Goal: Information Seeking & Learning: Understand process/instructions

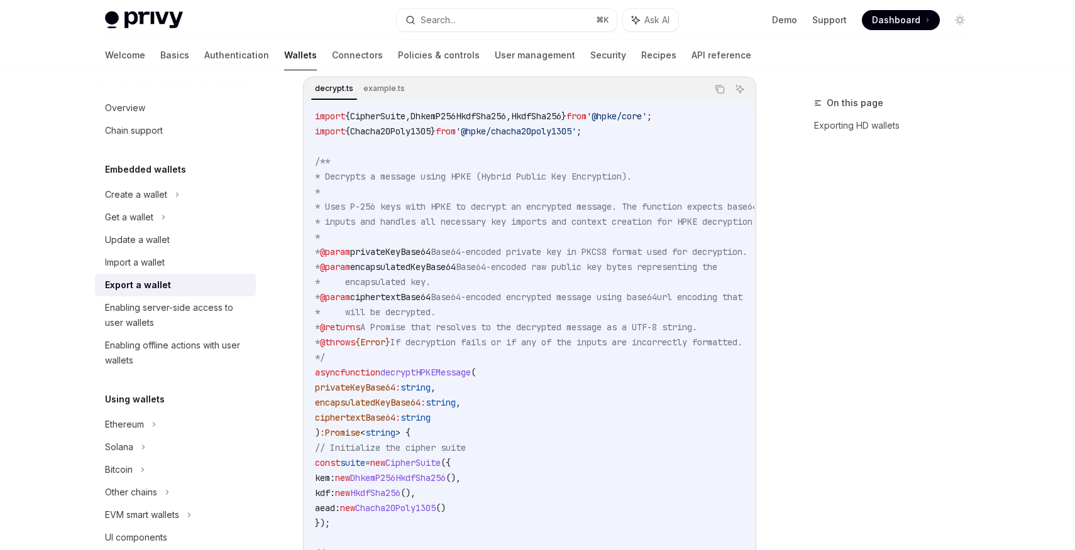
scroll to position [402, 0]
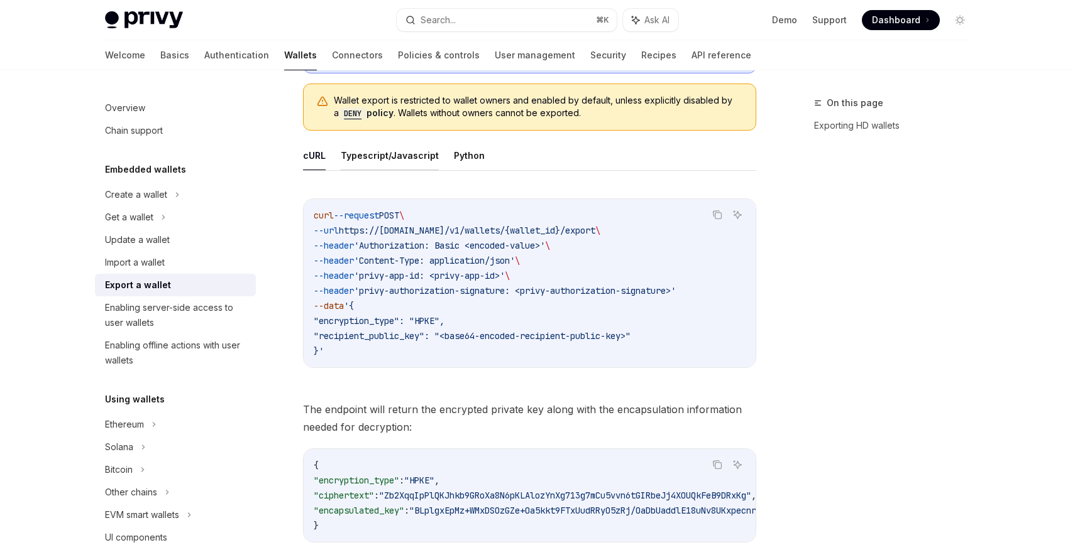
click at [374, 154] on button "Typescript/Javascript" at bounding box center [390, 156] width 98 height 30
type textarea "*"
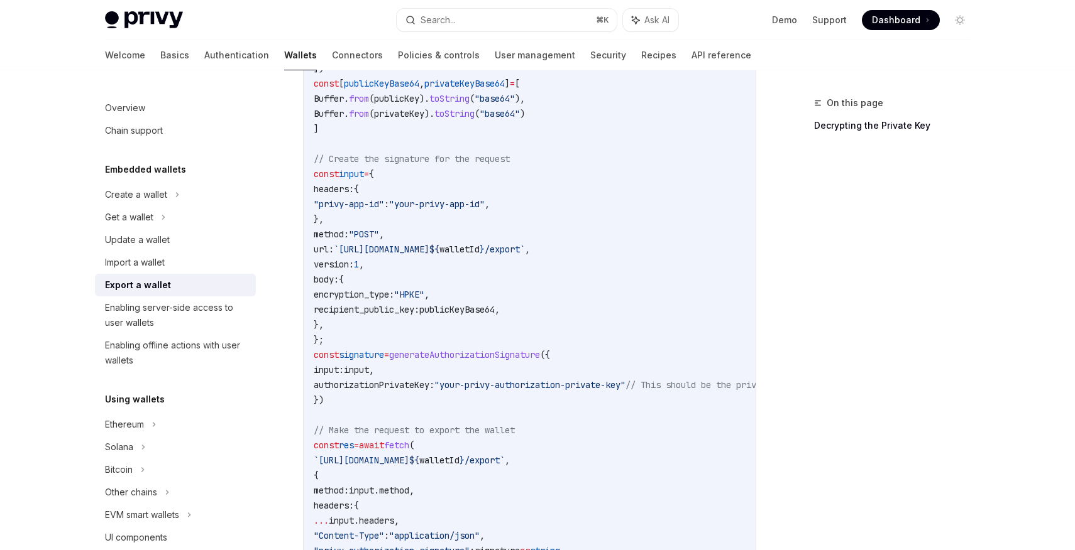
scroll to position [757, 0]
click at [440, 358] on span "generateAuthorizationSignature" at bounding box center [464, 357] width 151 height 11
copy span "generateAuthorizationSignature"
click at [373, 349] on code "import { generateAuthorizationSignature } from "@privy-io/server-auth/wallet-ap…" at bounding box center [633, 266] width 638 height 829
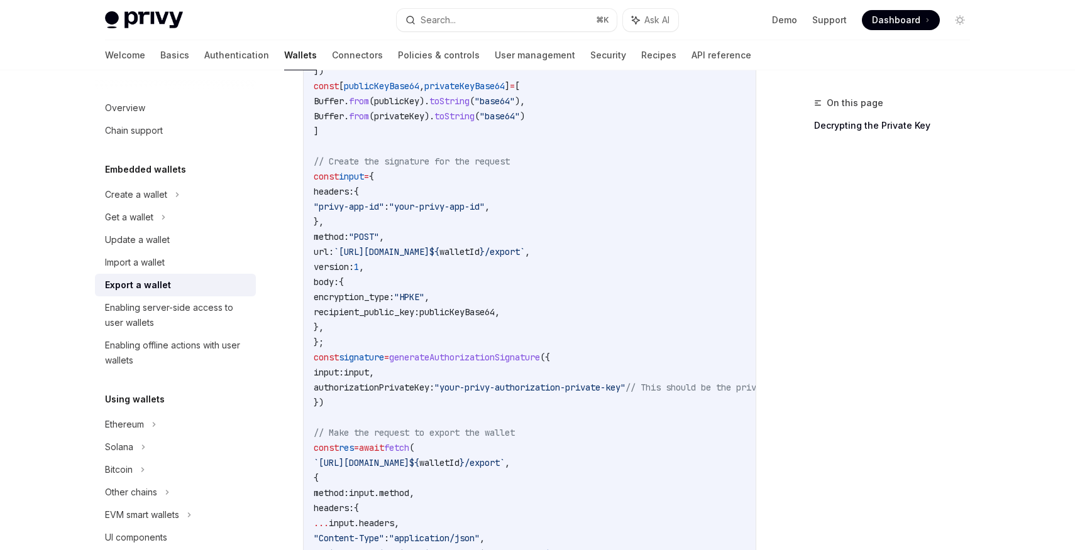
click at [373, 349] on code "import { generateAuthorizationSignature } from "@privy-io/server-auth/wallet-ap…" at bounding box center [633, 266] width 638 height 829
copy span "signature"
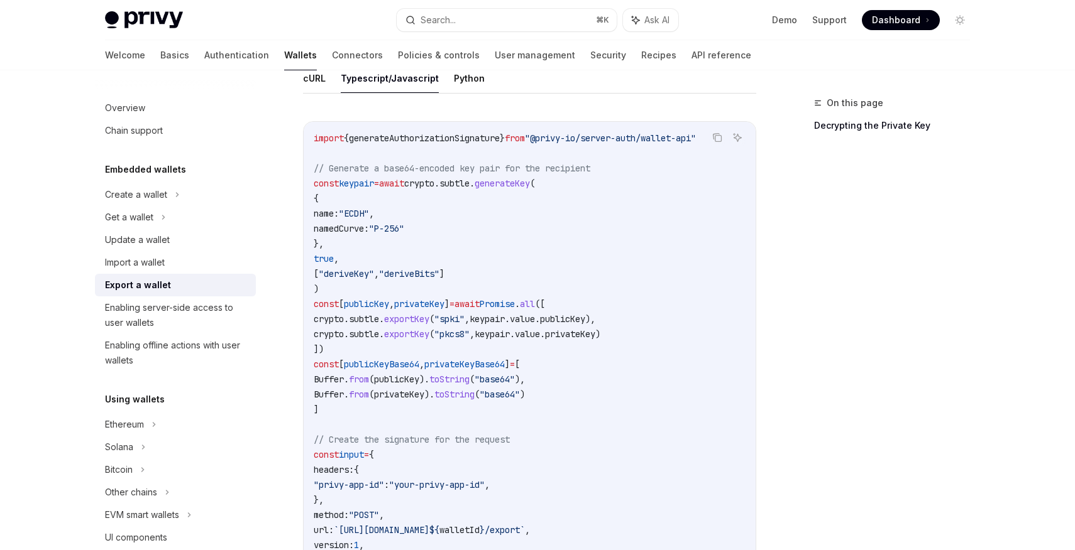
scroll to position [461, 0]
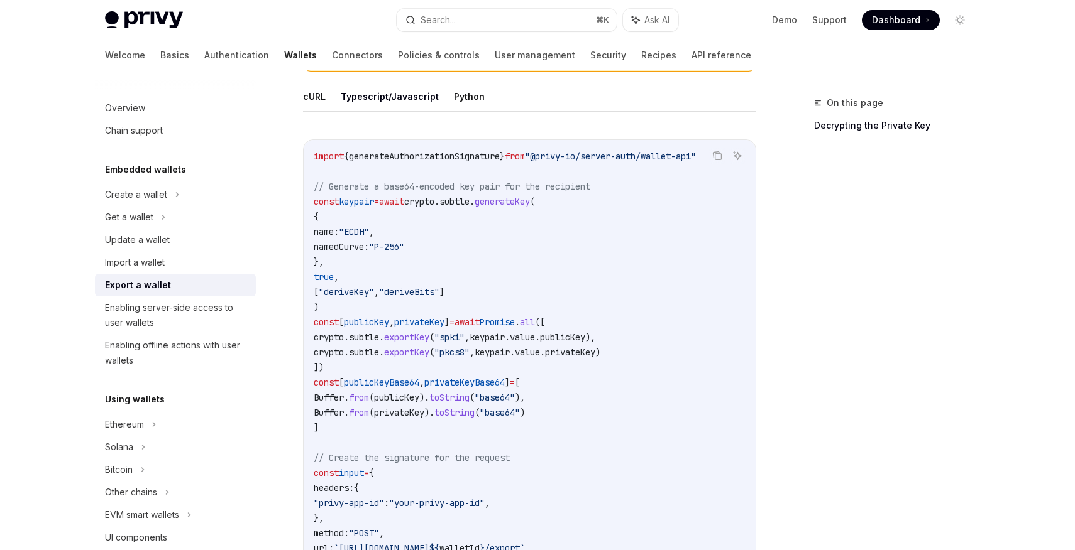
click at [358, 202] on span "keypair" at bounding box center [356, 201] width 35 height 11
copy span "keypair"
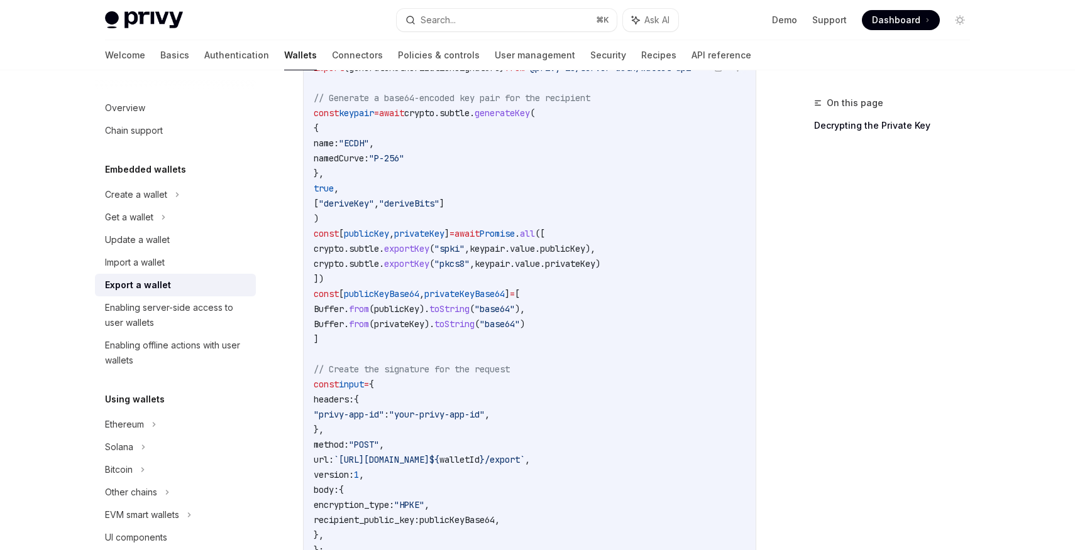
scroll to position [550, 0]
click at [505, 245] on span "keypair" at bounding box center [486, 247] width 35 height 11
copy span "keypair"
click at [385, 229] on span "publicKey" at bounding box center [366, 232] width 45 height 11
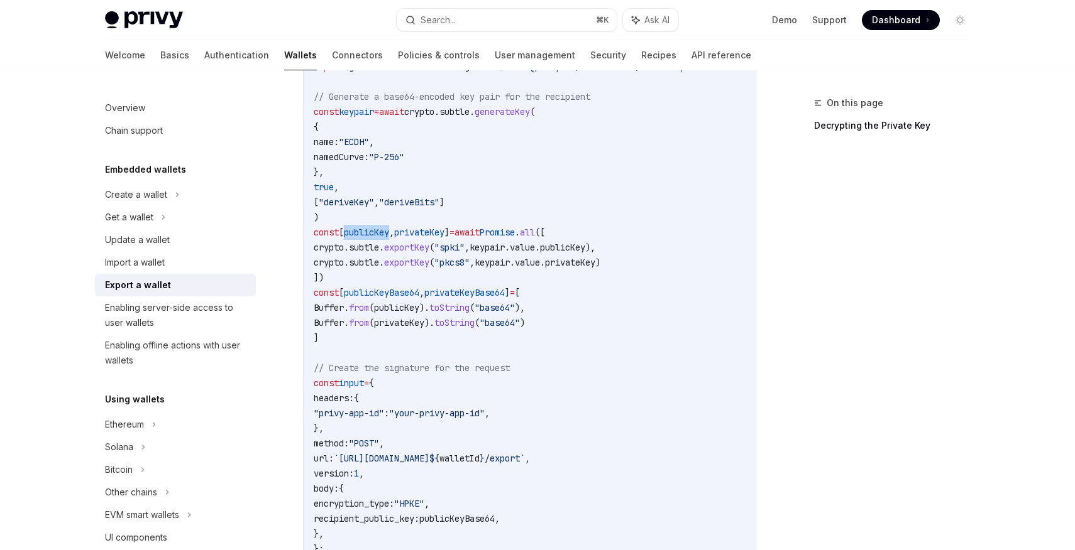
click at [385, 229] on span "publicKey" at bounding box center [366, 232] width 45 height 11
copy span "publicKey"
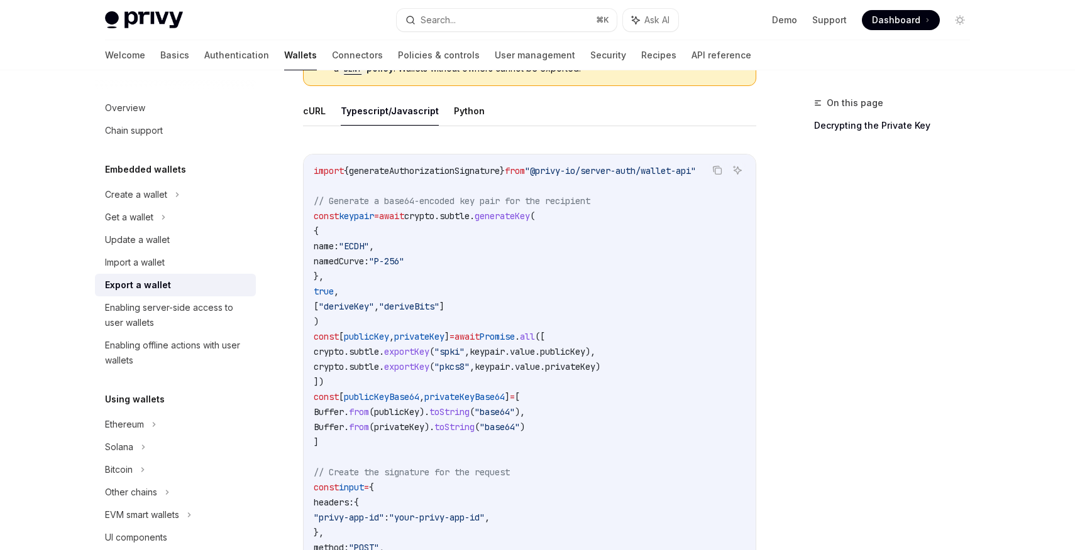
scroll to position [436, 0]
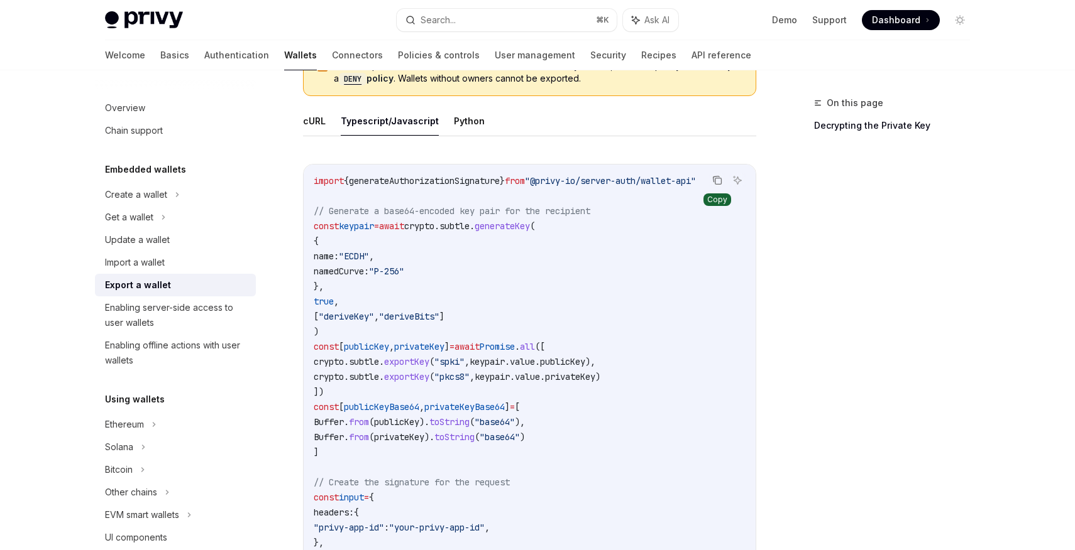
click at [718, 180] on icon "Copy the contents from the code block" at bounding box center [717, 180] width 10 height 10
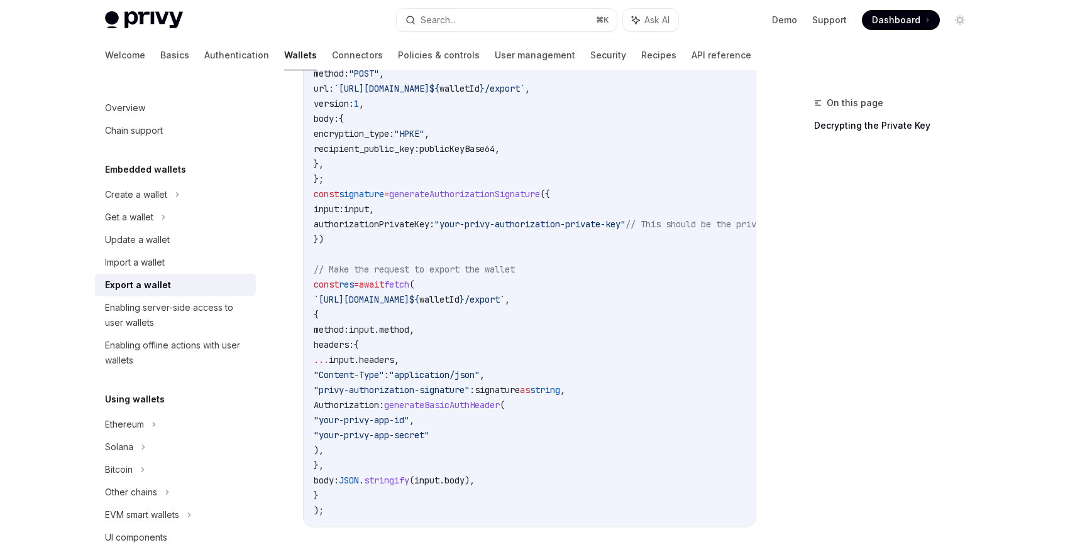
scroll to position [900, 0]
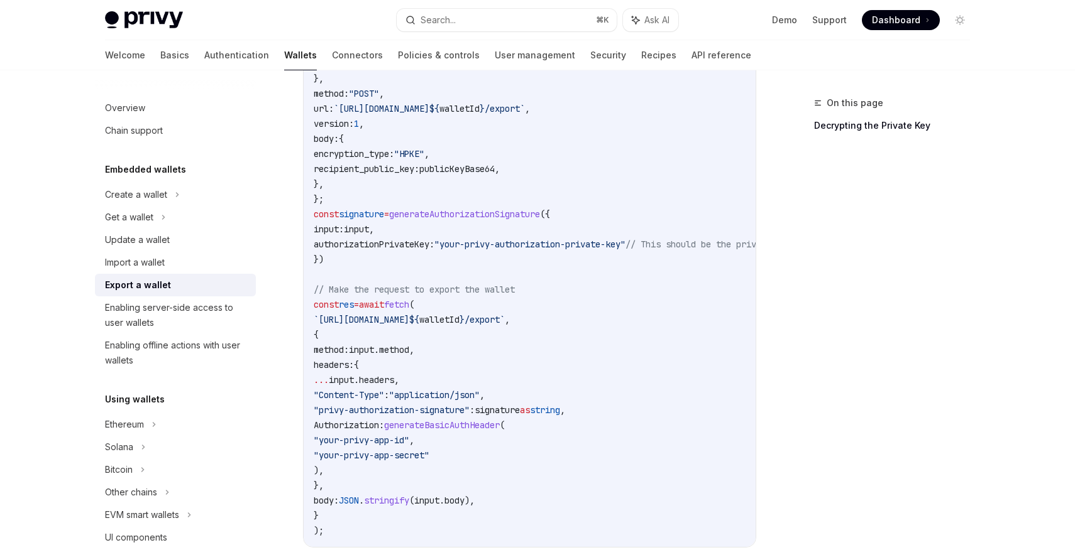
click at [392, 245] on span "authorizationPrivateKey:" at bounding box center [374, 244] width 121 height 11
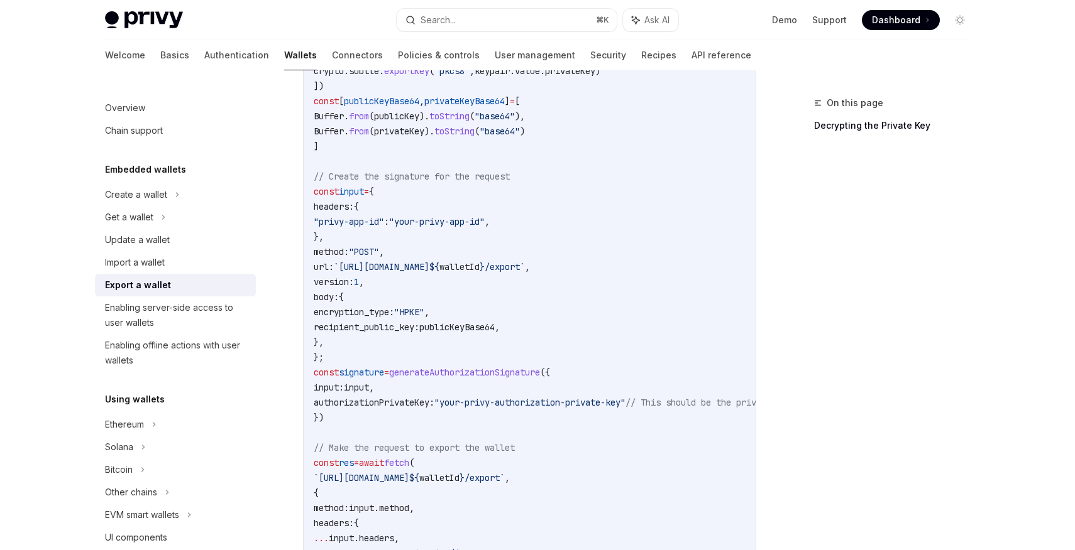
scroll to position [710, 0]
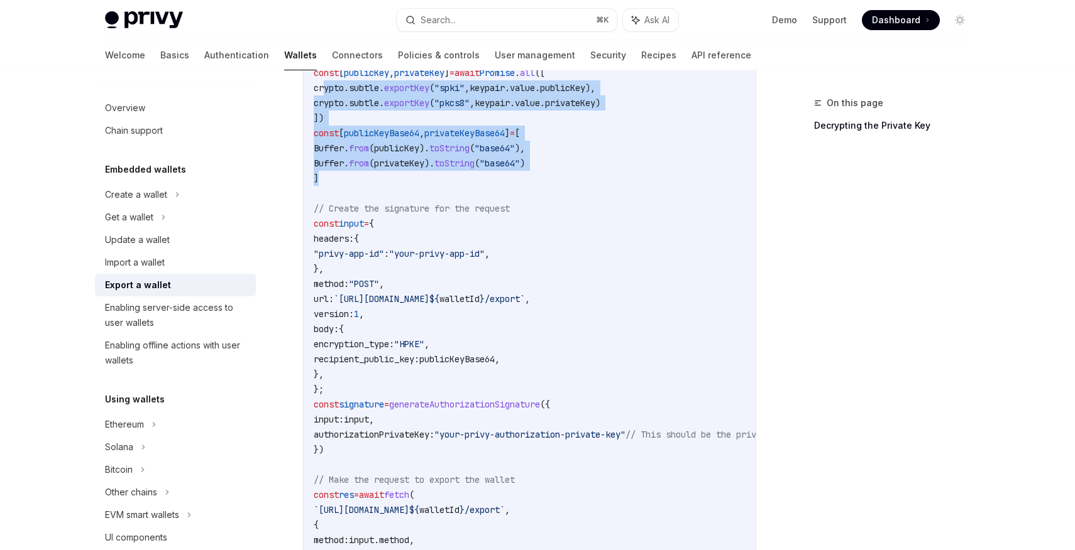
drag, startPoint x: 379, startPoint y: 181, endPoint x: 322, endPoint y: 90, distance: 107.0
click at [322, 90] on code "import { generateAuthorizationSignature } from "@privy-io/server-auth/wallet-ap…" at bounding box center [633, 313] width 638 height 829
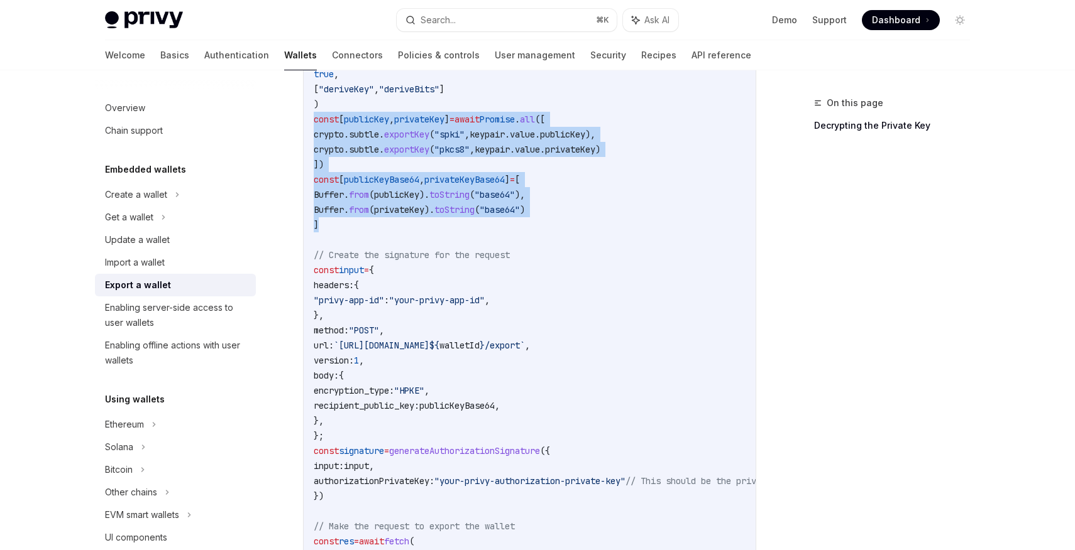
click at [313, 111] on div "import { generateAuthorizationSignature } from "@privy-io/server-auth/wallet-ap…" at bounding box center [530, 360] width 452 height 847
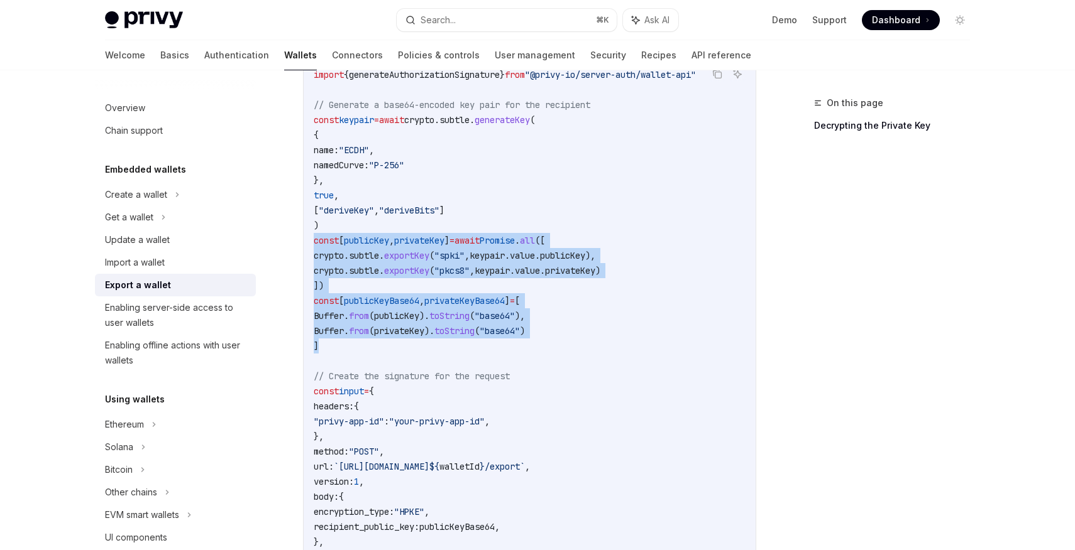
scroll to position [544, 0]
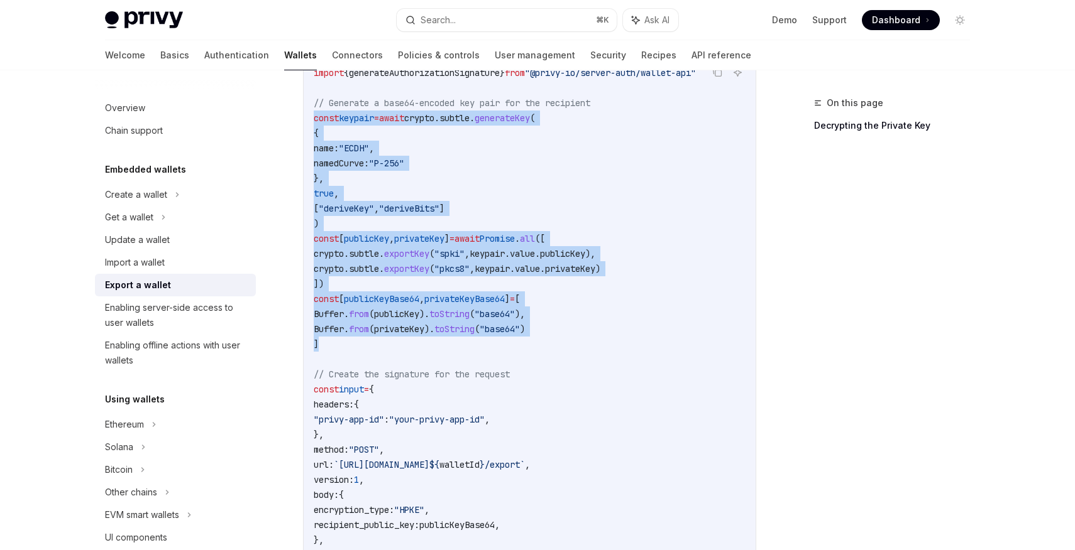
click at [315, 113] on span "const" at bounding box center [326, 117] width 25 height 11
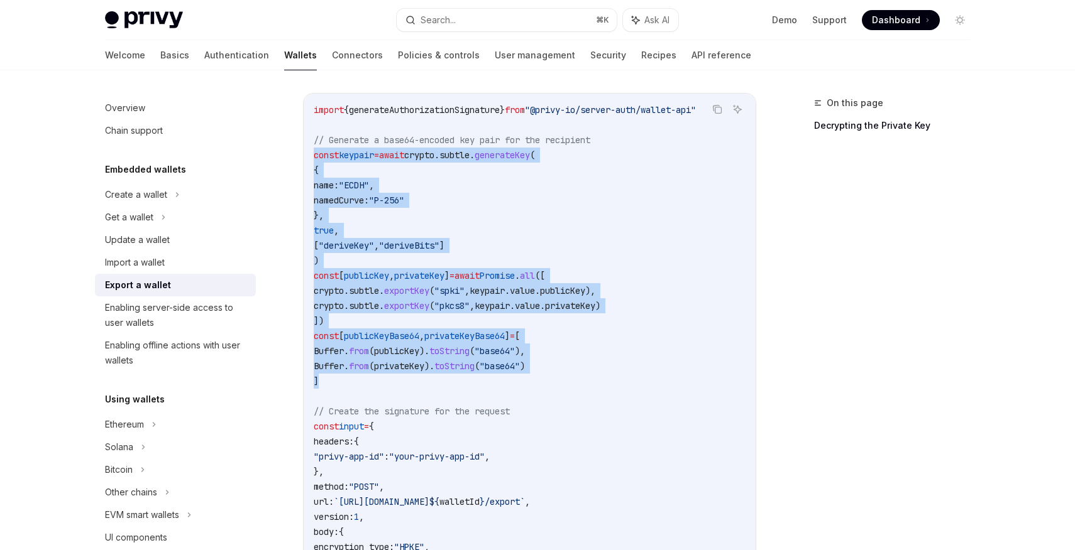
scroll to position [503, 0]
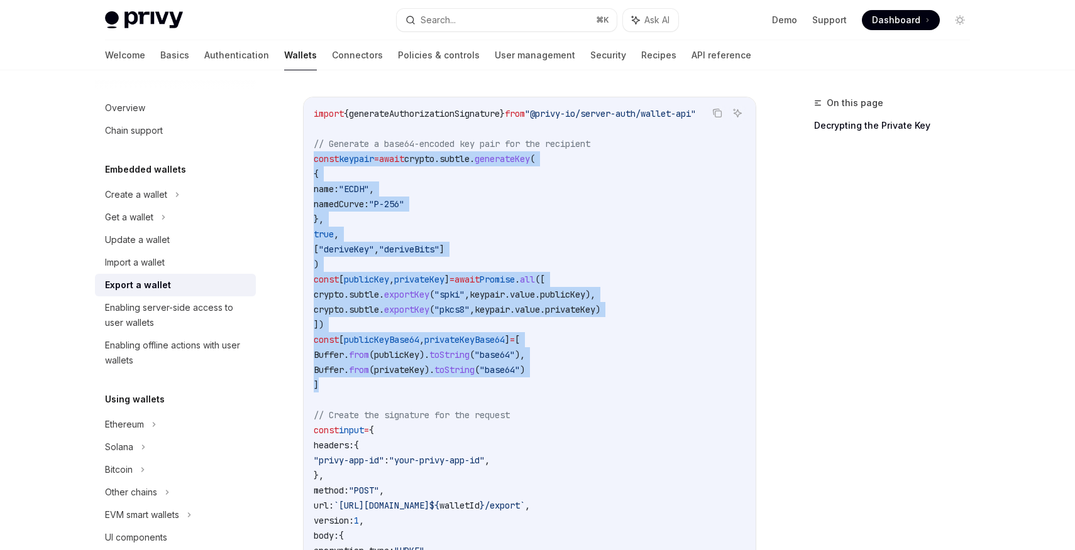
copy code "const keypair = await crypto . subtle . generateKey ( { name: "ECDH" , namedCur…"
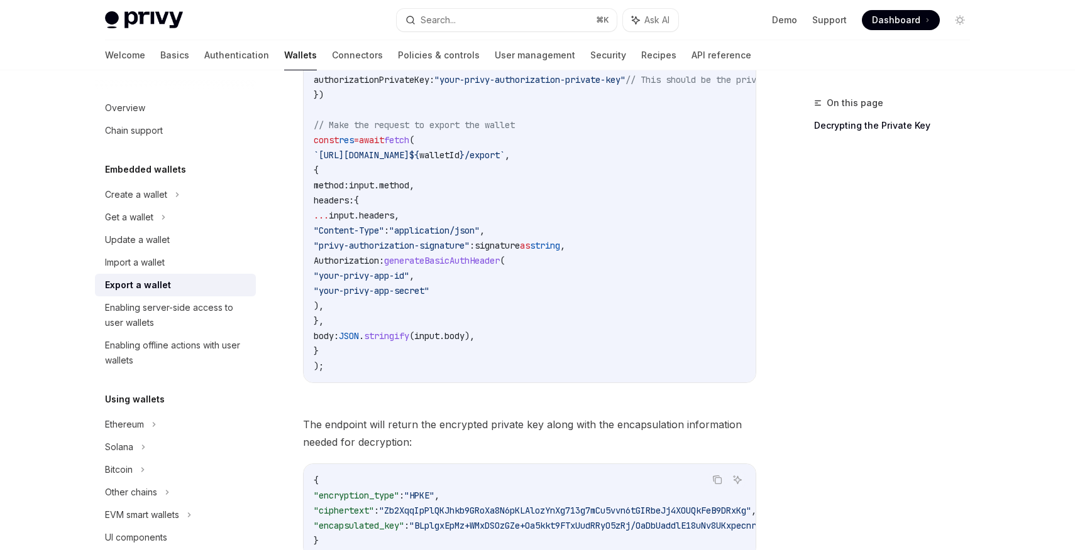
scroll to position [688, 0]
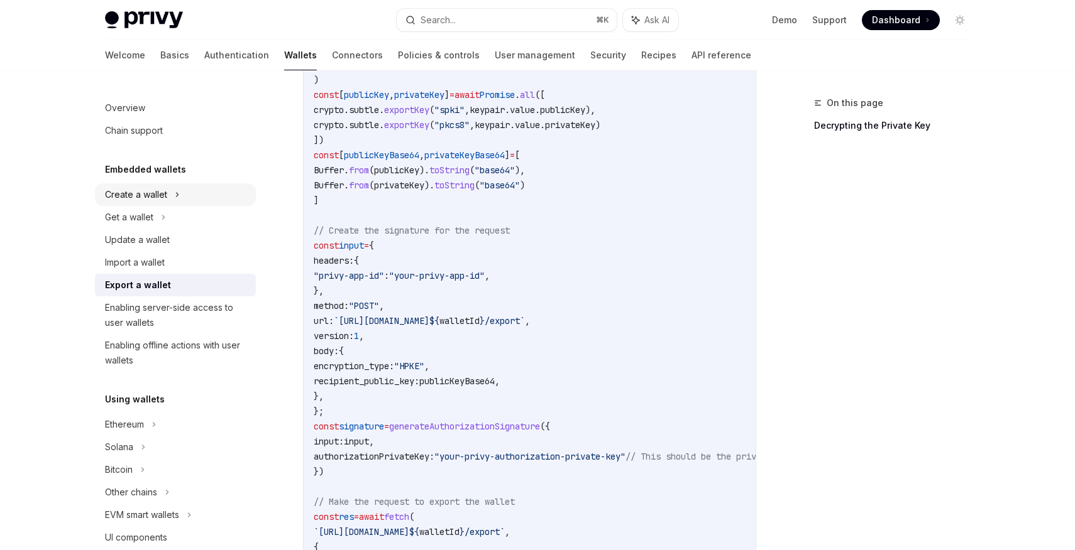
click at [140, 192] on div "Create a wallet" at bounding box center [136, 194] width 62 height 15
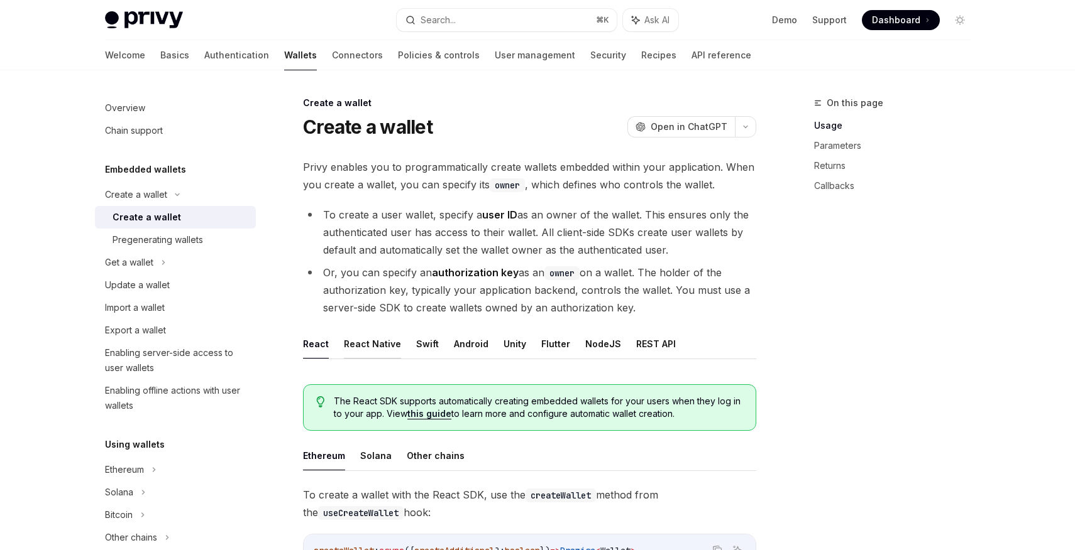
click at [368, 344] on button "React Native" at bounding box center [372, 344] width 57 height 30
click at [641, 331] on button "REST API" at bounding box center [656, 344] width 40 height 30
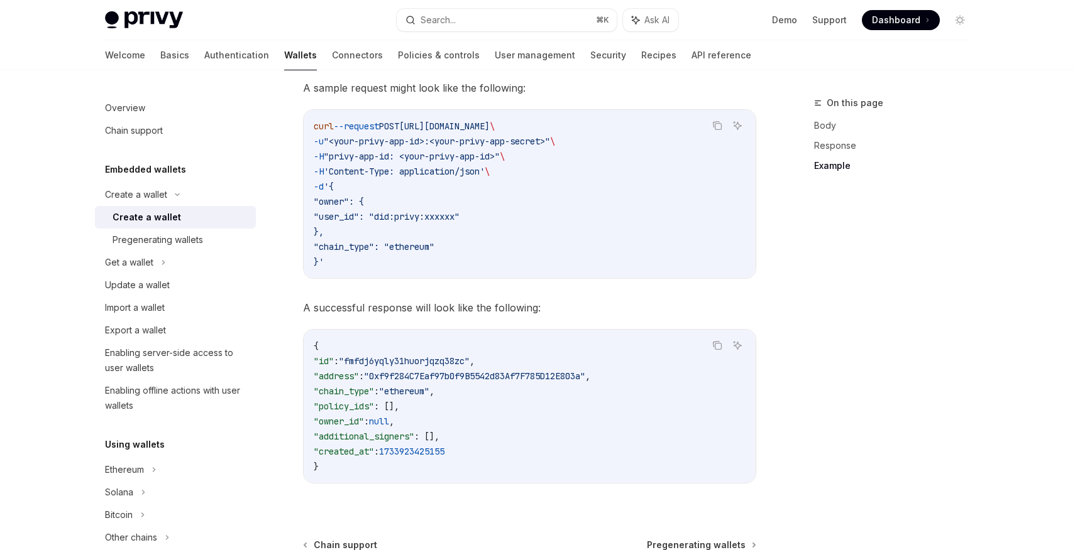
scroll to position [1542, 0]
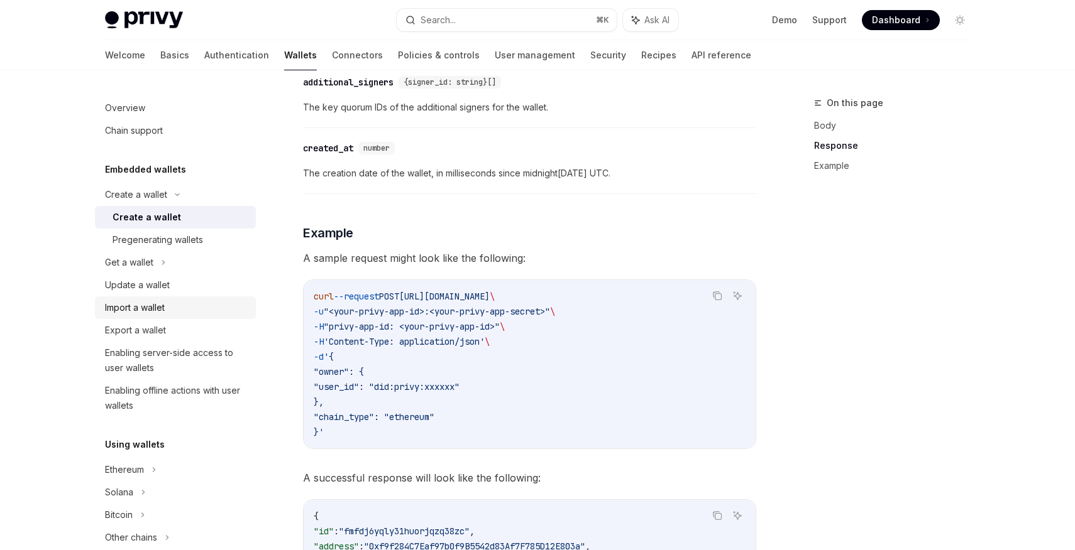
click at [148, 305] on div "Import a wallet" at bounding box center [135, 307] width 60 height 15
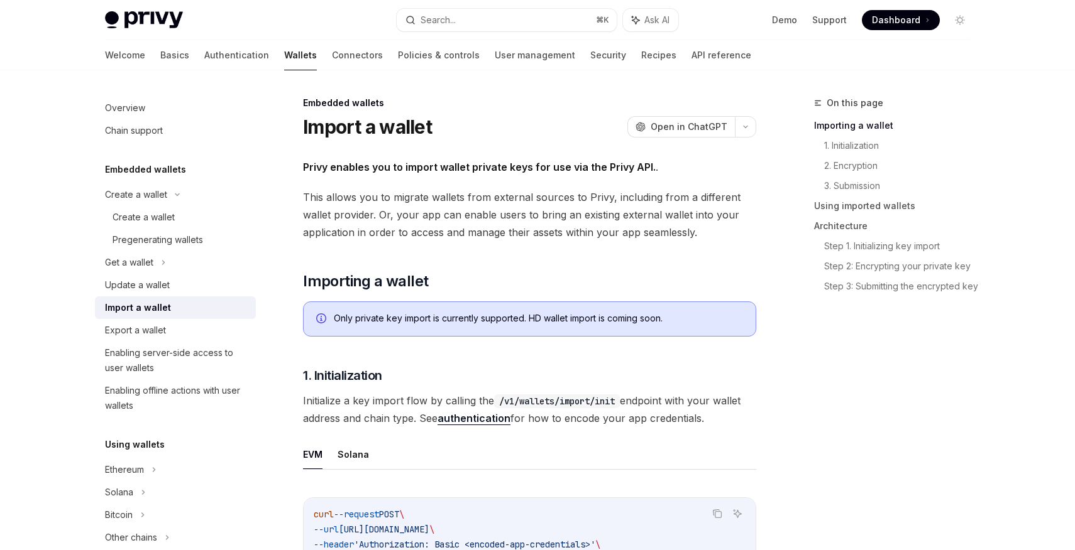
click at [218, 295] on link "Update a wallet" at bounding box center [175, 285] width 161 height 23
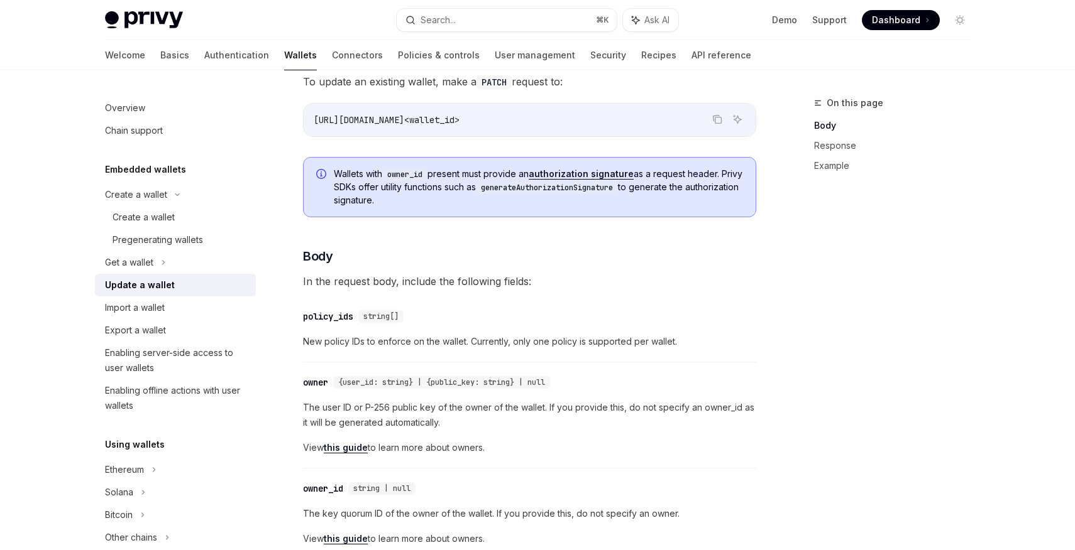
scroll to position [159, 0]
click at [206, 329] on div "Export a wallet" at bounding box center [176, 330] width 143 height 15
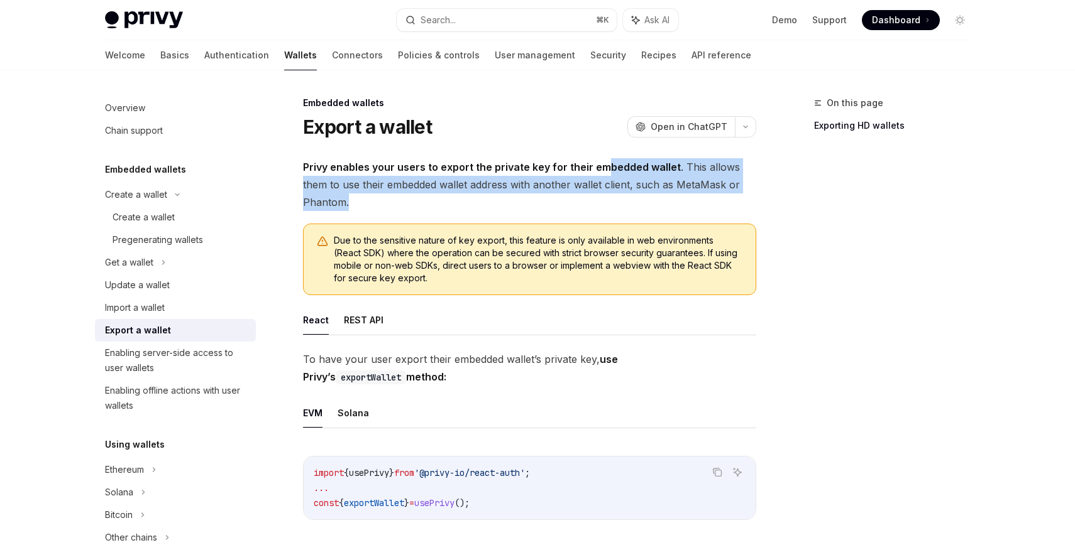
drag, startPoint x: 601, startPoint y: 177, endPoint x: 601, endPoint y: 195, distance: 18.9
click at [601, 196] on span "Privy enables your users to export the private key for their embedded wallet . …" at bounding box center [529, 184] width 453 height 53
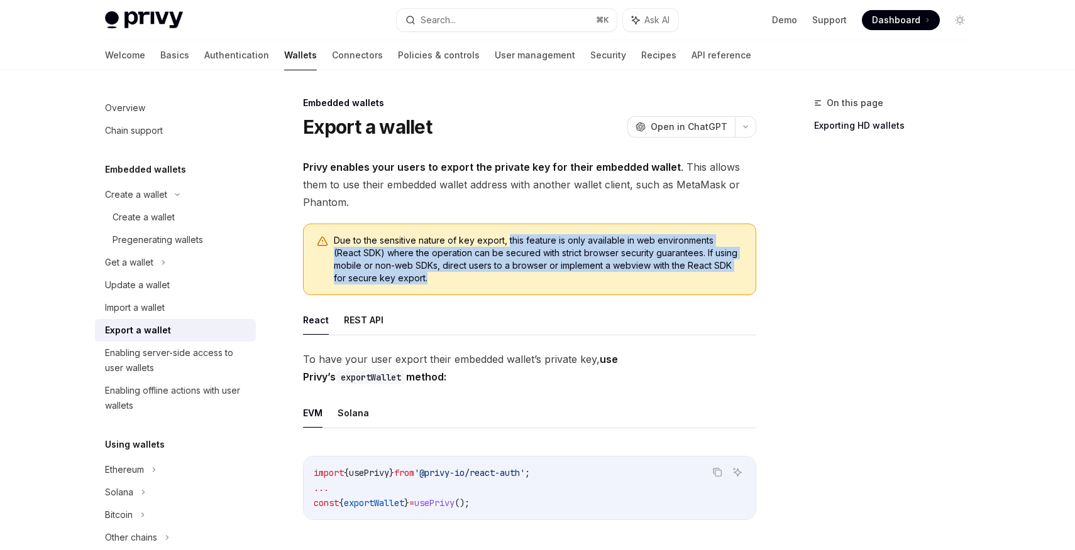
drag, startPoint x: 506, startPoint y: 238, endPoint x: 554, endPoint y: 278, distance: 62.9
click at [554, 278] on span "Due to the sensitive nature of key export, this feature is only available in we…" at bounding box center [538, 259] width 409 height 50
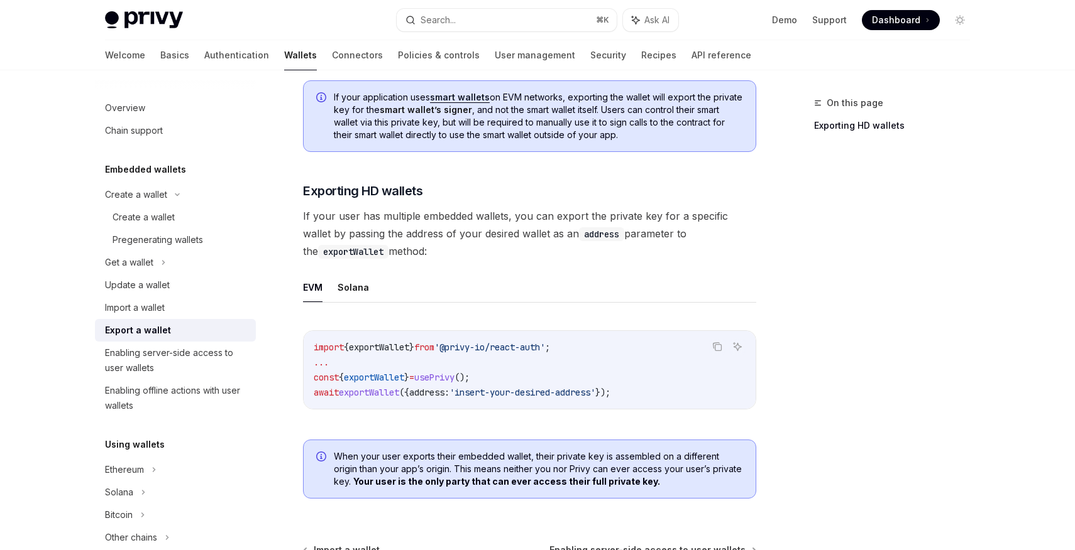
scroll to position [1174, 0]
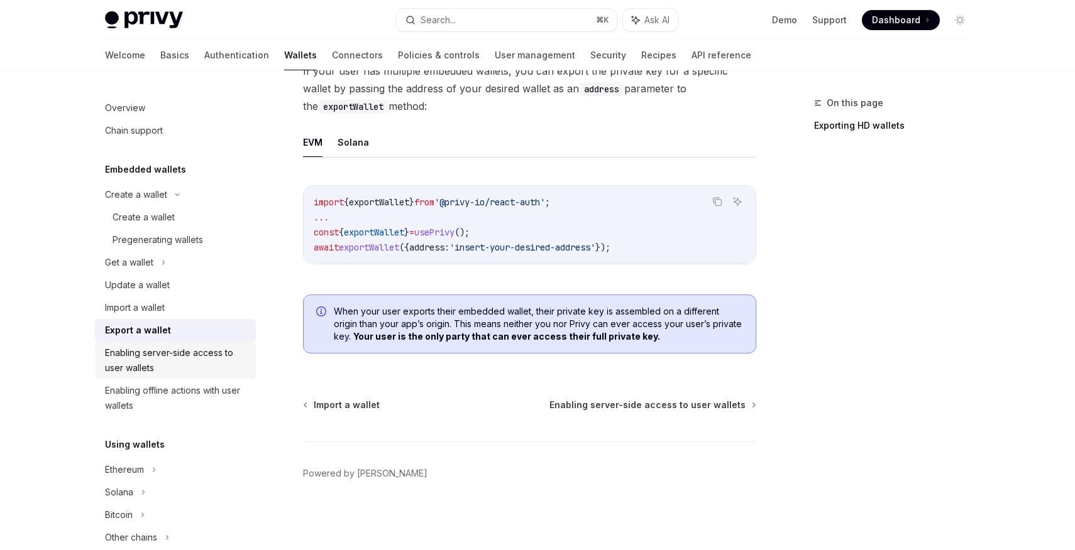
click at [215, 358] on div "Enabling server-side access to user wallets" at bounding box center [176, 361] width 143 height 30
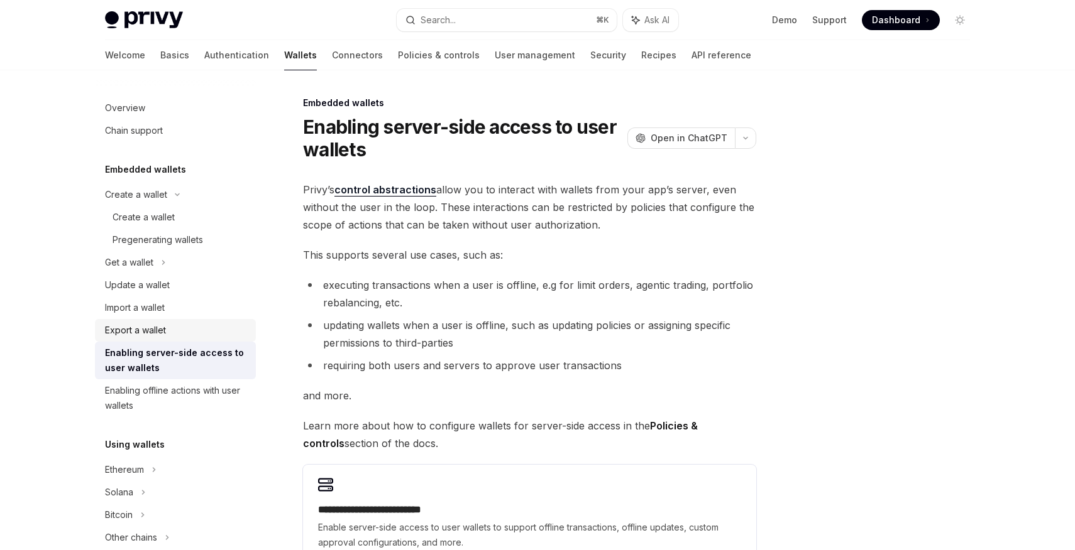
click at [209, 327] on div "Export a wallet" at bounding box center [176, 330] width 143 height 15
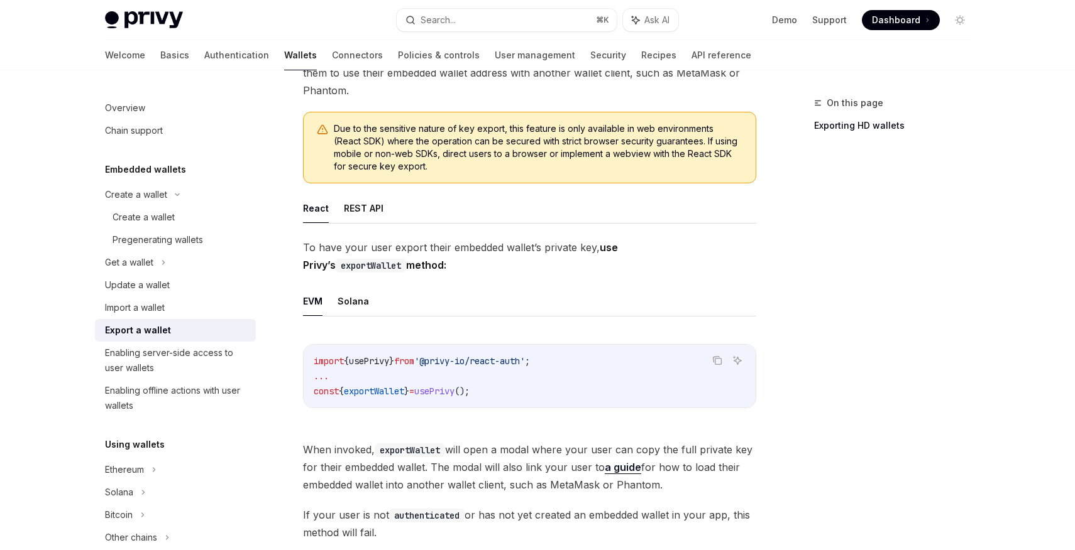
scroll to position [109, 0]
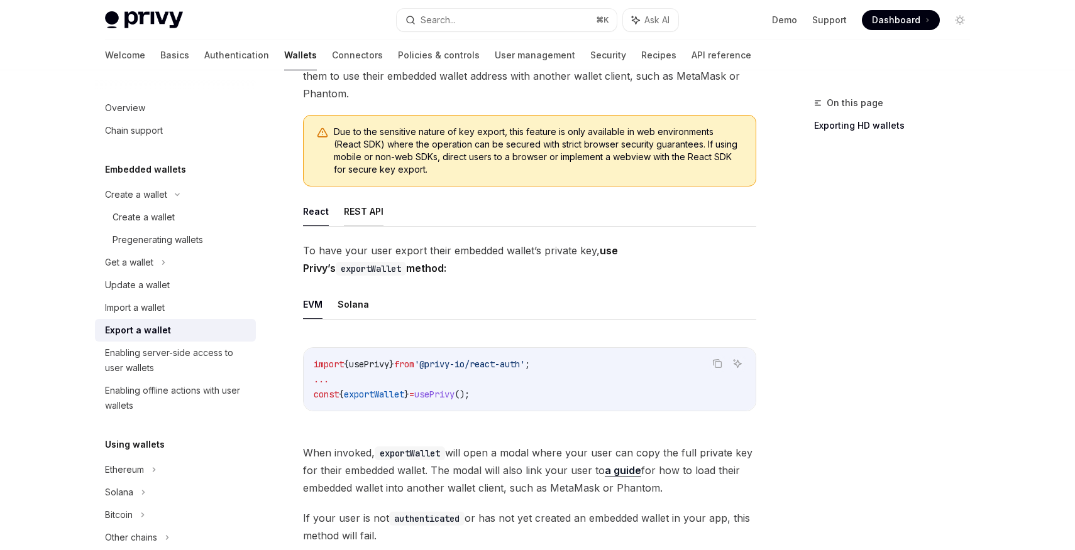
click at [373, 216] on button "REST API" at bounding box center [364, 212] width 40 height 30
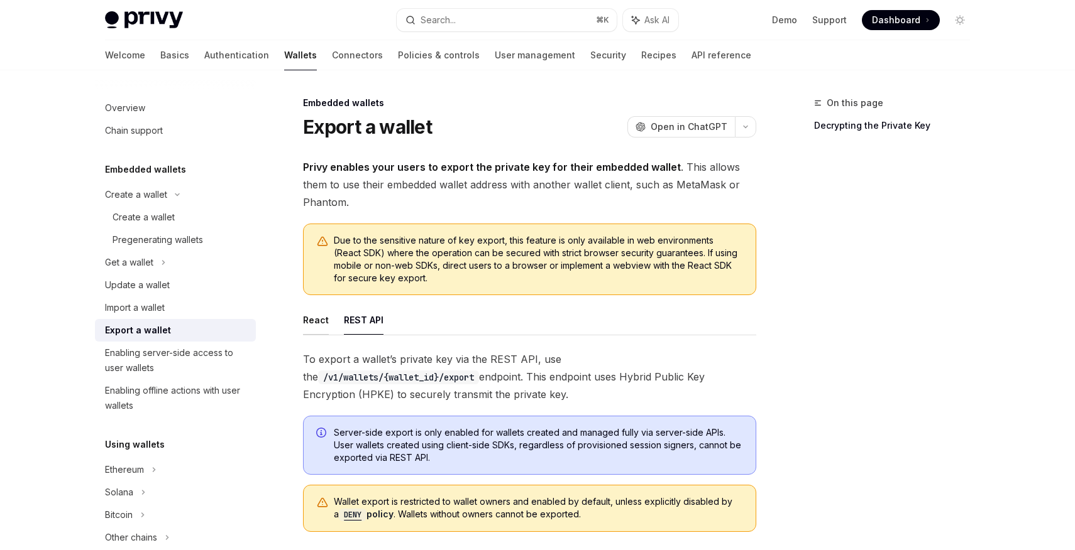
click at [319, 326] on button "React" at bounding box center [316, 320] width 26 height 30
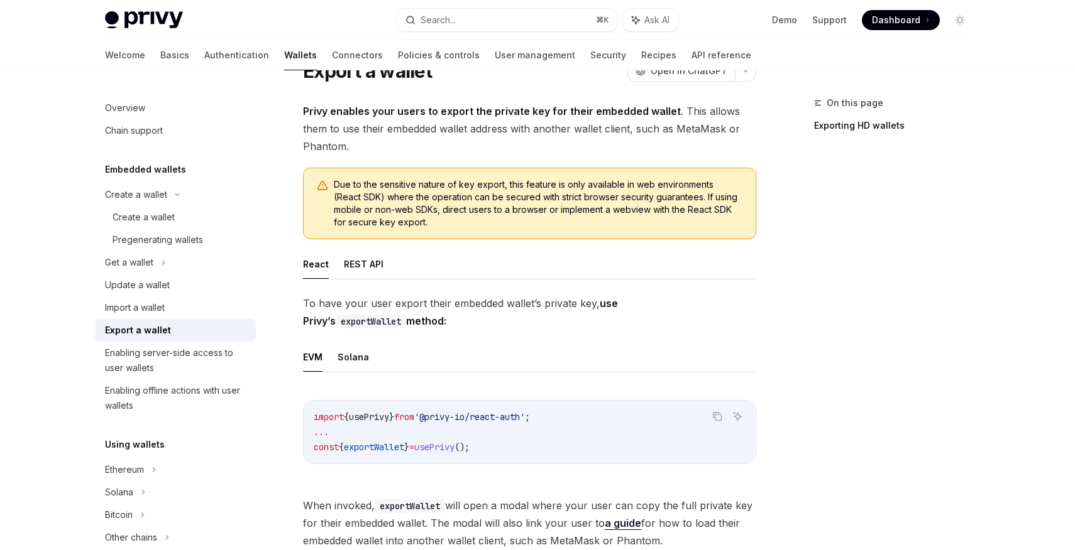
scroll to position [219, 0]
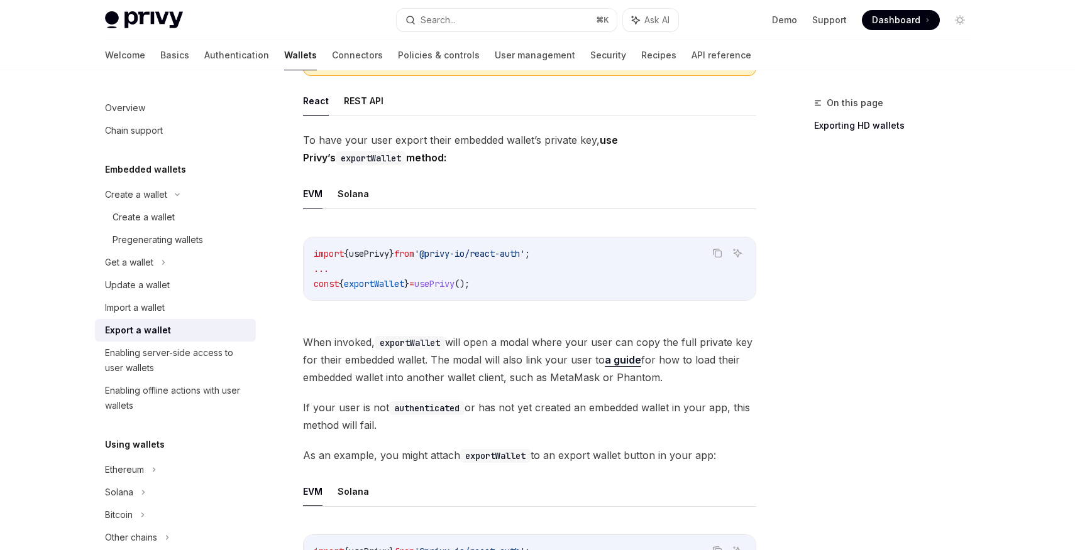
click at [441, 259] on span "'@privy-io/react-auth'" at bounding box center [469, 253] width 111 height 11
click at [356, 99] on button "REST API" at bounding box center [364, 101] width 40 height 30
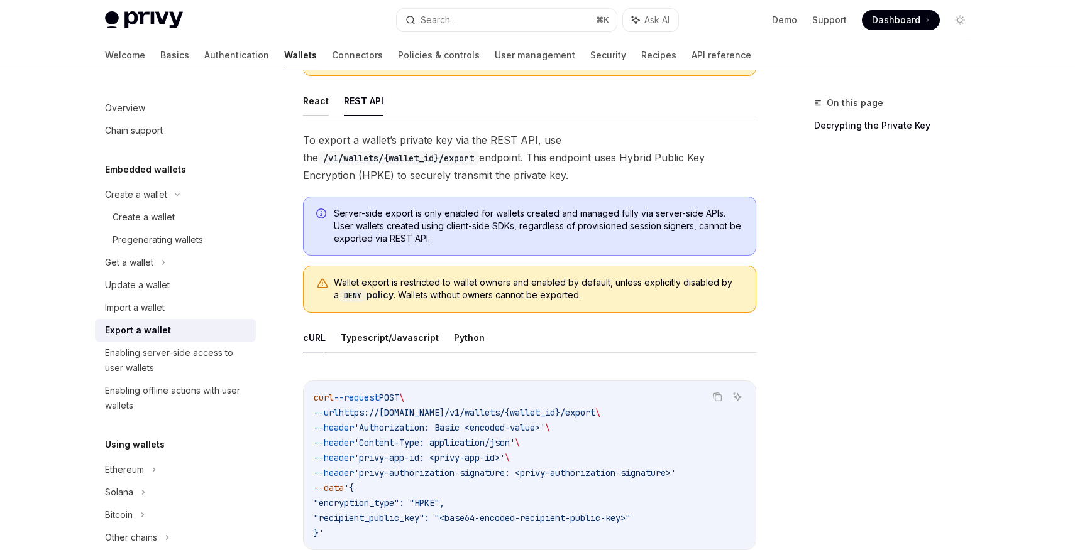
click at [324, 99] on button "React" at bounding box center [316, 101] width 26 height 30
type textarea "*"
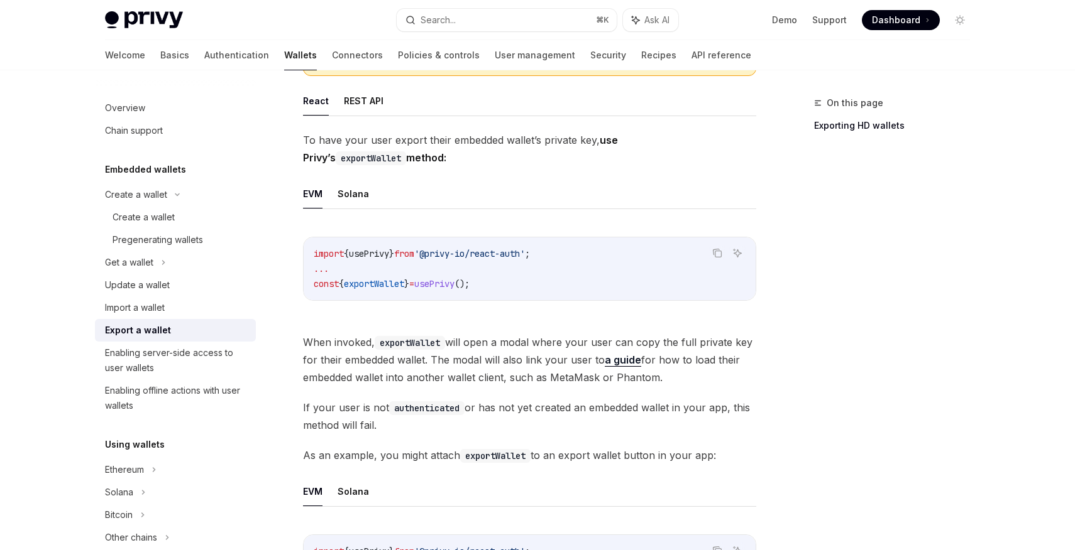
click at [354, 143] on span "To have your user export their embedded wallet’s private key, use Privy’s expor…" at bounding box center [529, 148] width 453 height 35
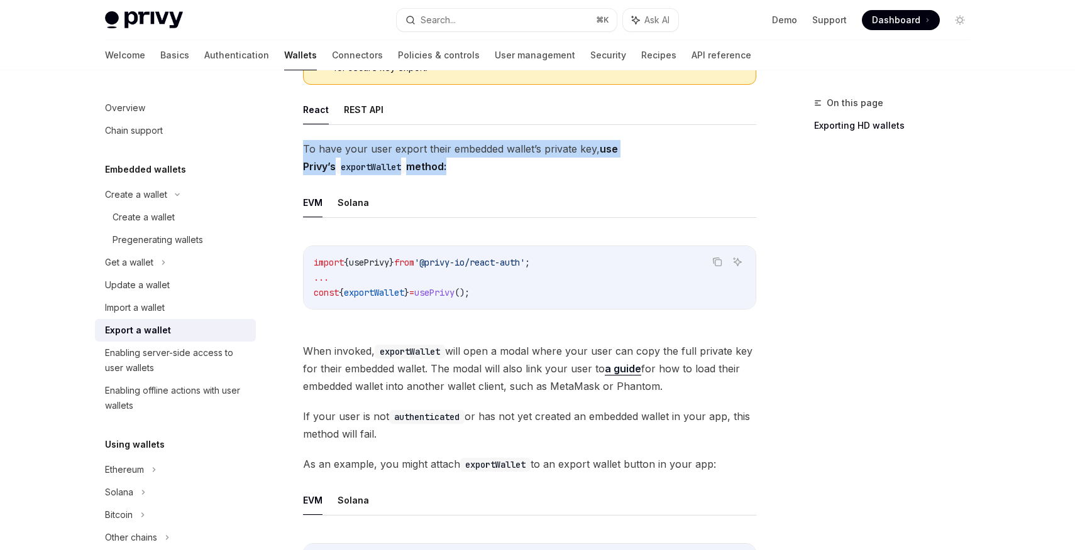
scroll to position [209, 0]
click at [405, 256] on code "import { usePrivy } from '@privy-io/react-auth' ; ... const { exportWallet } = …" at bounding box center [530, 278] width 432 height 45
click at [440, 296] on span "usePrivy" at bounding box center [434, 293] width 40 height 11
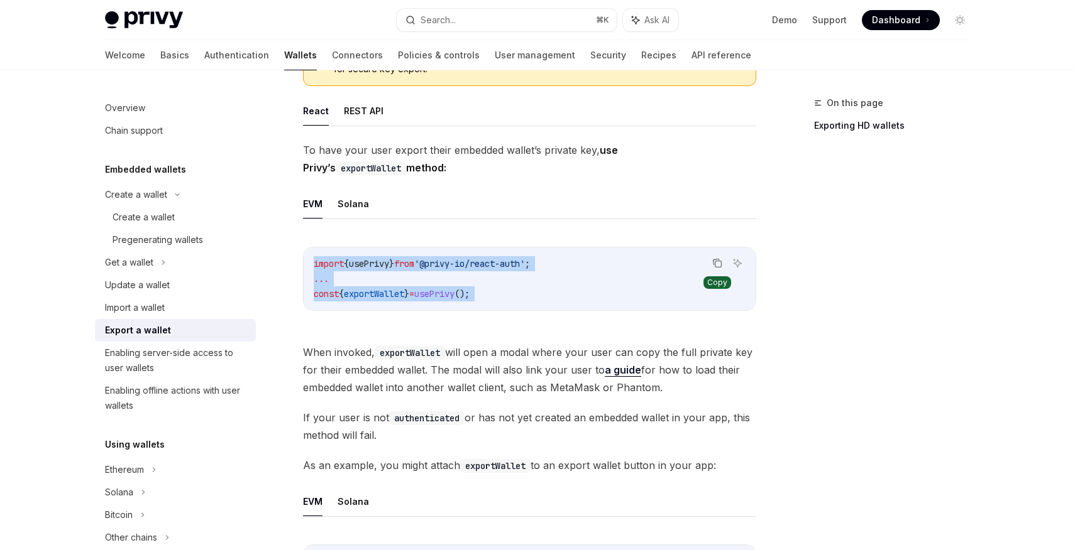
click at [718, 264] on icon "Copy the contents from the code block" at bounding box center [717, 263] width 10 height 10
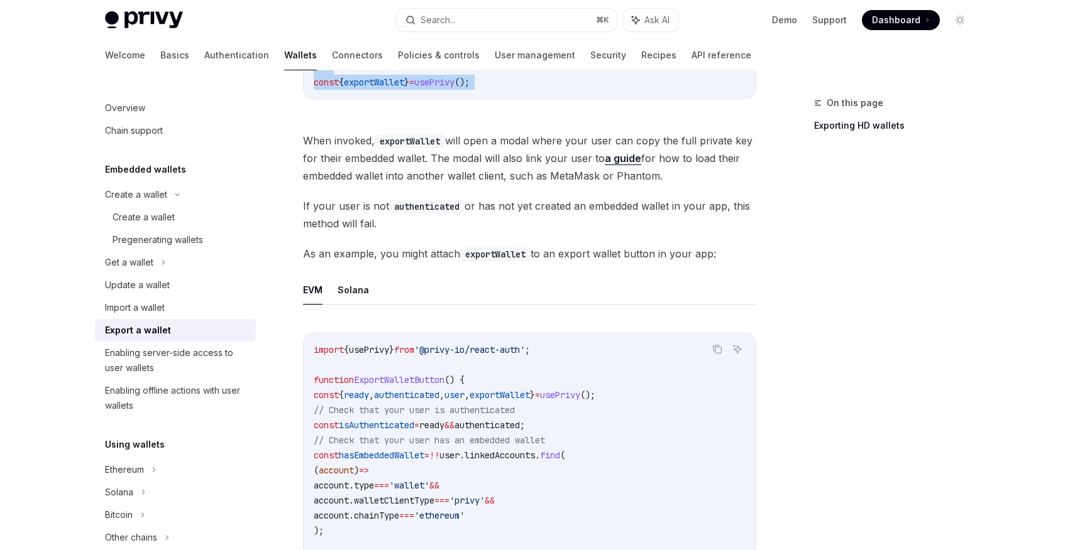
scroll to position [464, 0]
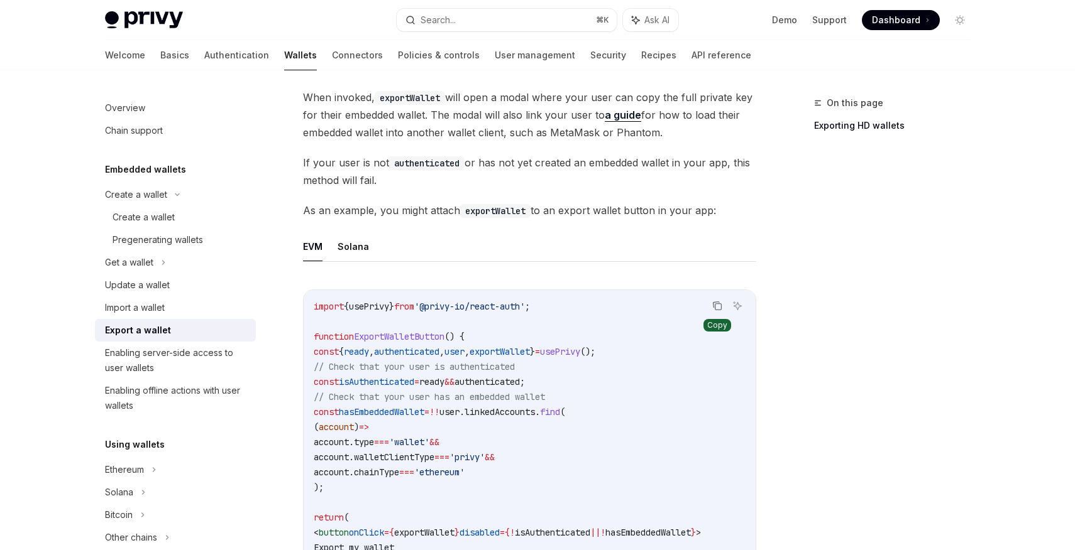
click at [715, 305] on icon "Copy the contents from the code block" at bounding box center [718, 307] width 6 height 6
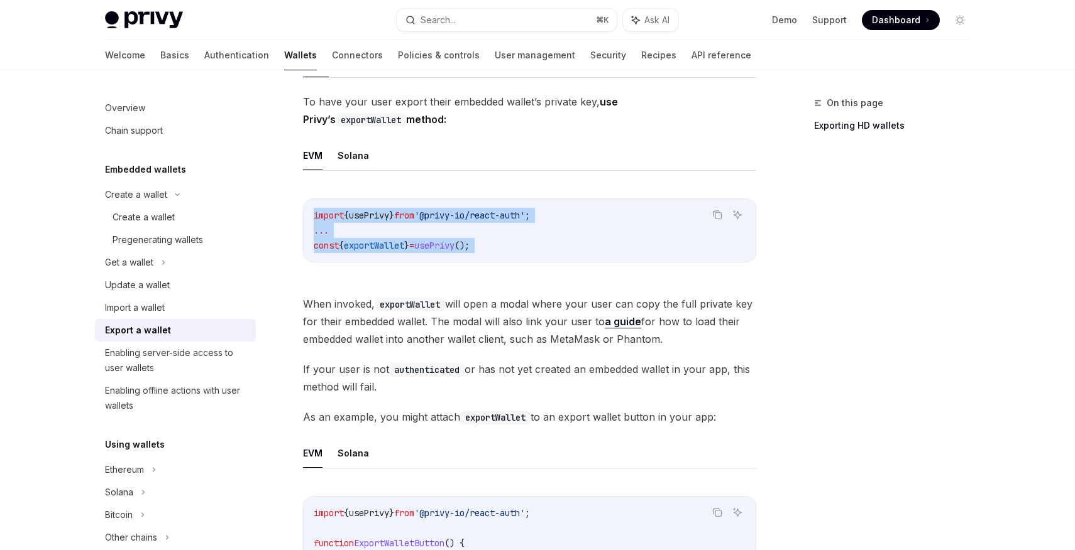
scroll to position [132, 0]
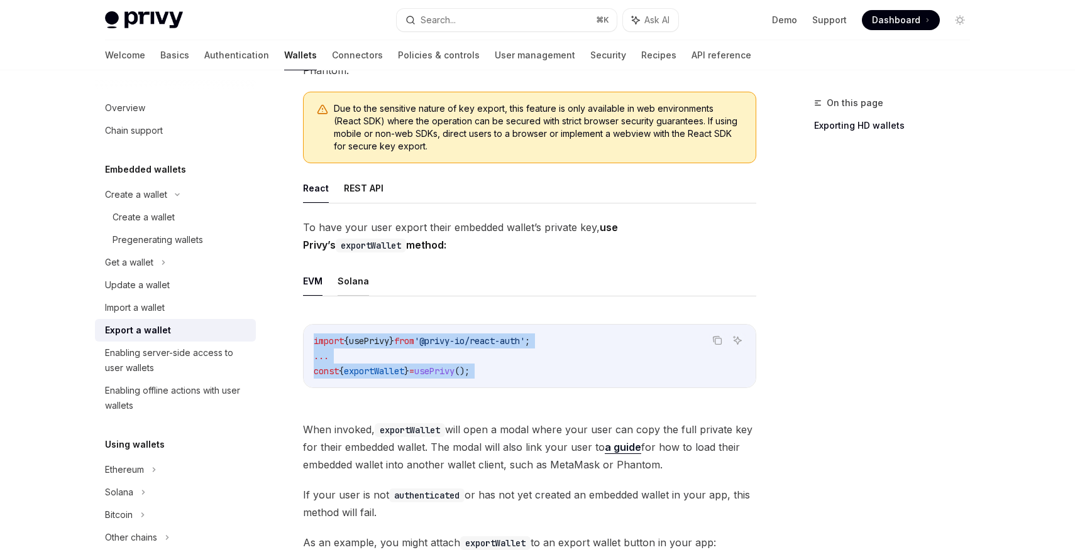
click at [351, 282] on button "Solana" at bounding box center [352, 281] width 31 height 30
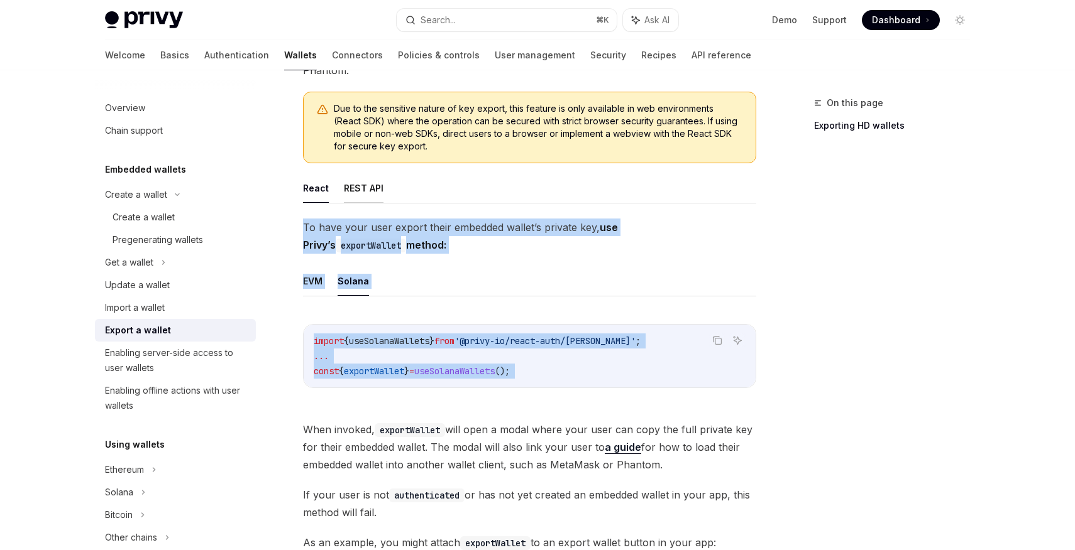
click at [366, 191] on button "REST API" at bounding box center [364, 188] width 40 height 30
type textarea "*"
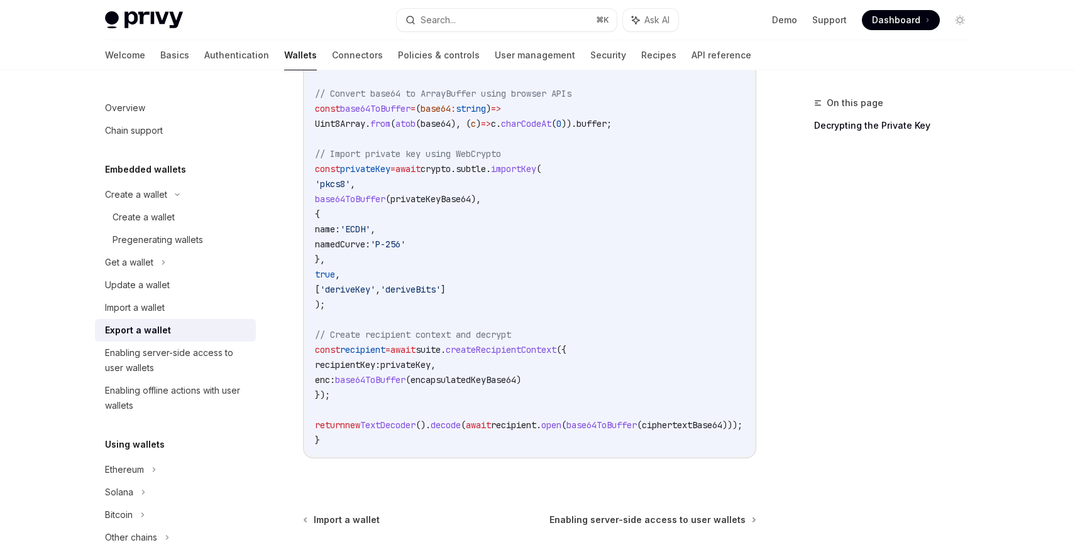
scroll to position [1759, 0]
